Goal: Transaction & Acquisition: Purchase product/service

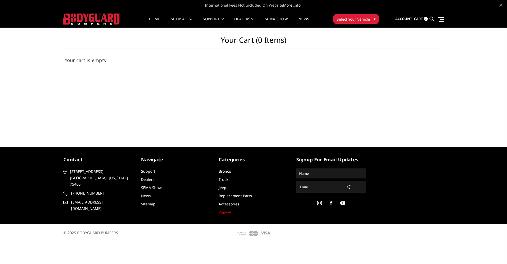
click at [100, 18] on img at bounding box center [91, 18] width 57 height 11
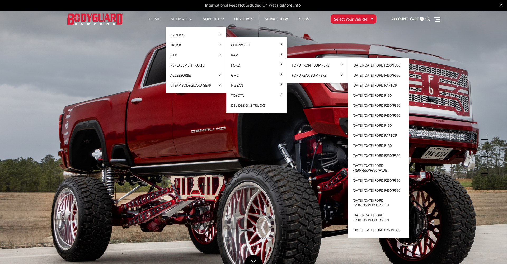
scroll to position [0, 0]
click at [373, 73] on link "[DATE]-[DATE] Ford F450/F550" at bounding box center [378, 75] width 56 height 10
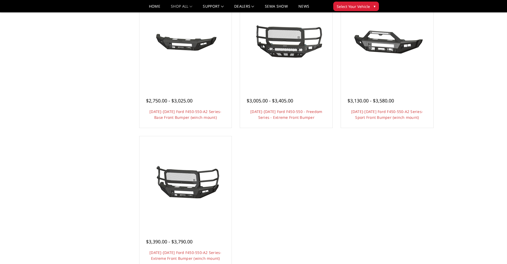
scroll to position [377, 0]
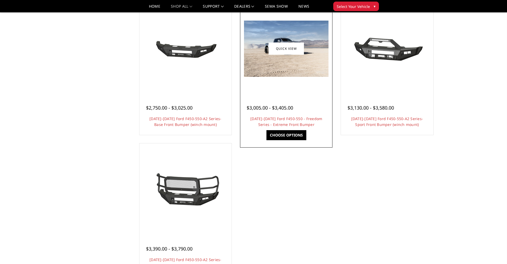
click at [281, 64] on img at bounding box center [286, 49] width 84 height 56
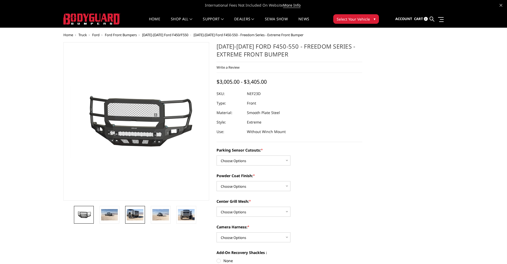
click at [137, 215] on img at bounding box center [135, 214] width 17 height 11
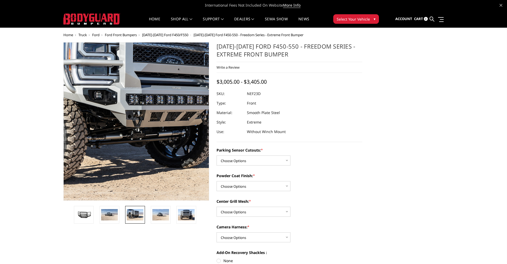
click at [132, 148] on img at bounding box center [141, 110] width 338 height 225
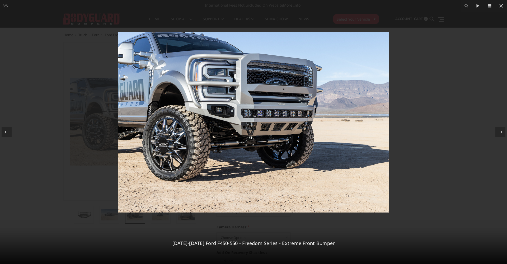
click at [122, 124] on img at bounding box center [253, 122] width 270 height 180
click at [3, 130] on icon at bounding box center [6, 132] width 6 height 6
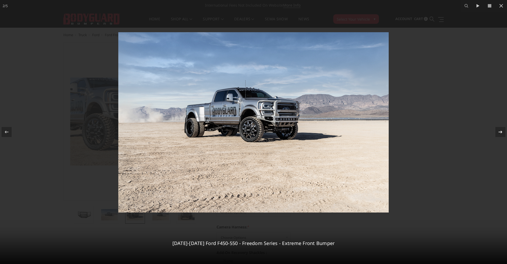
click at [499, 129] on icon at bounding box center [500, 132] width 6 height 6
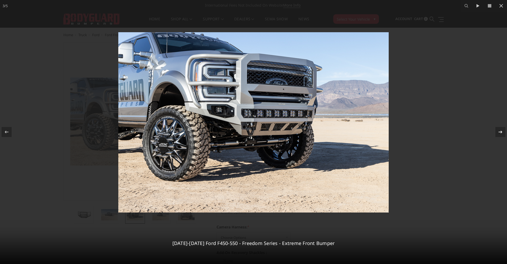
click at [500, 130] on icon at bounding box center [500, 132] width 6 height 6
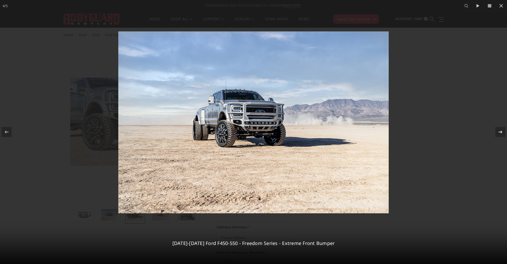
click at [500, 130] on icon at bounding box center [500, 132] width 6 height 6
click at [45, 148] on div at bounding box center [253, 132] width 507 height 264
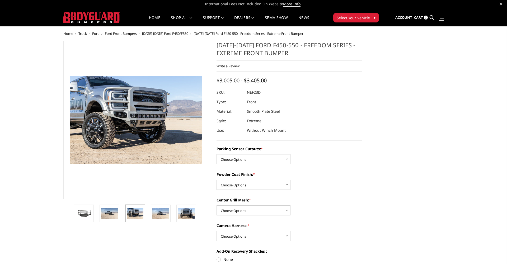
scroll to position [2, 0]
